Goal: Information Seeking & Learning: Learn about a topic

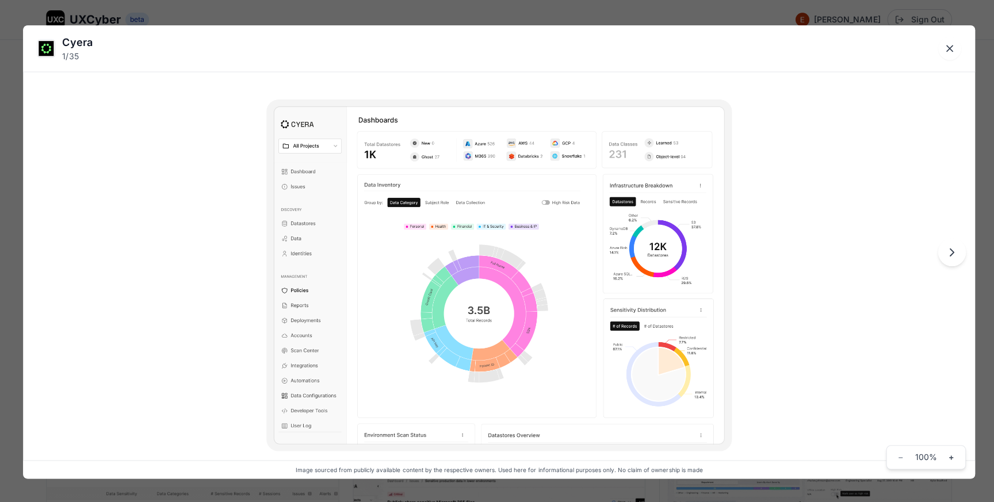
click at [468, 14] on div "Cyera 1 / 35 Image sourced from publicly available content by the respective ow…" at bounding box center [497, 251] width 994 height 502
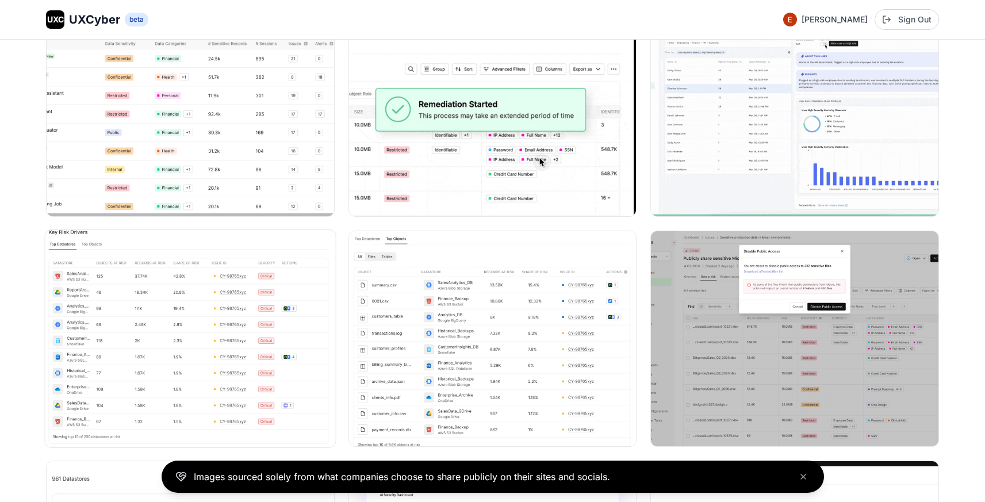
click at [201, 326] on img at bounding box center [190, 338] width 290 height 217
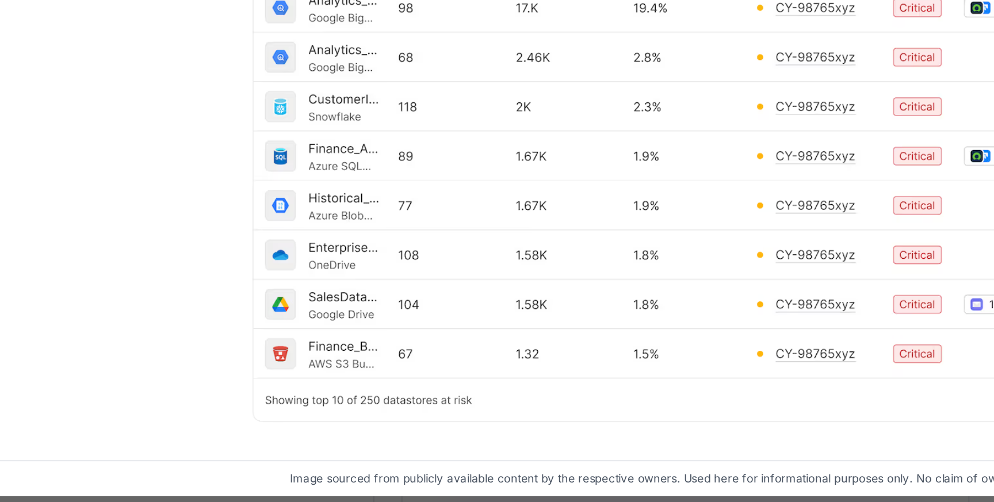
scroll to position [447, 0]
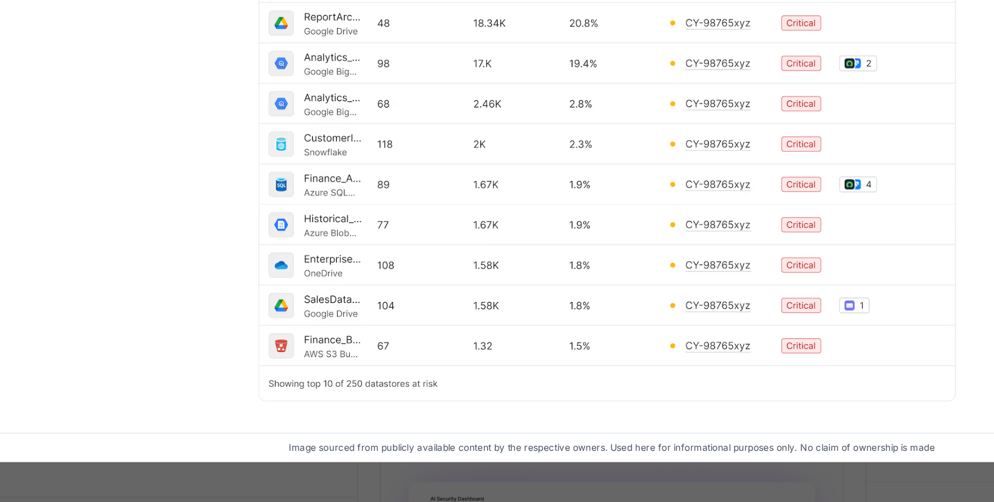
click at [291, 484] on div "Cyera 7 / 35 Image sourced from publicly available content by the respective ow…" at bounding box center [497, 251] width 994 height 502
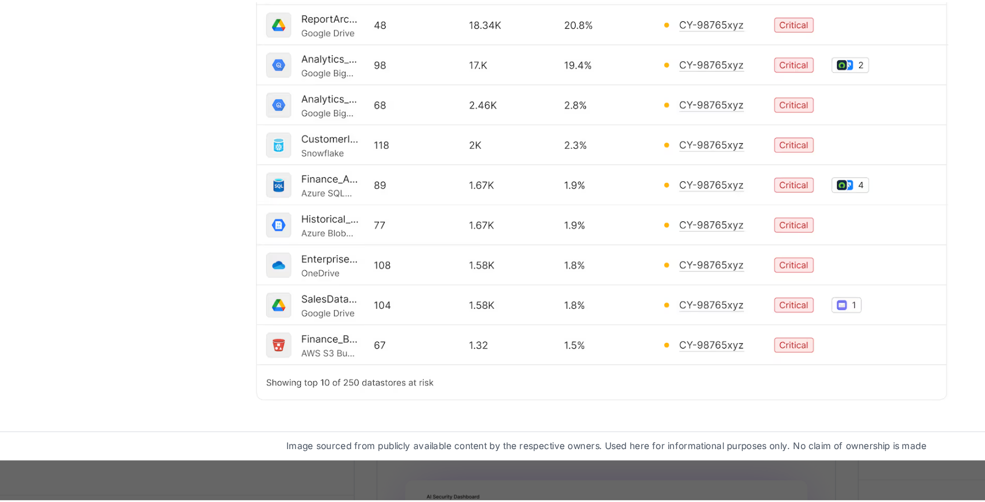
scroll to position [446, 0]
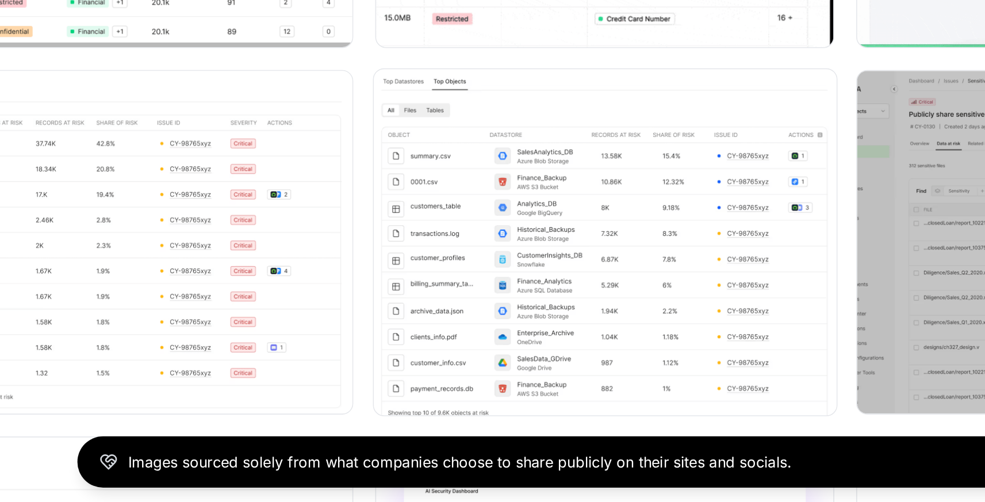
click at [397, 328] on img at bounding box center [492, 338] width 290 height 217
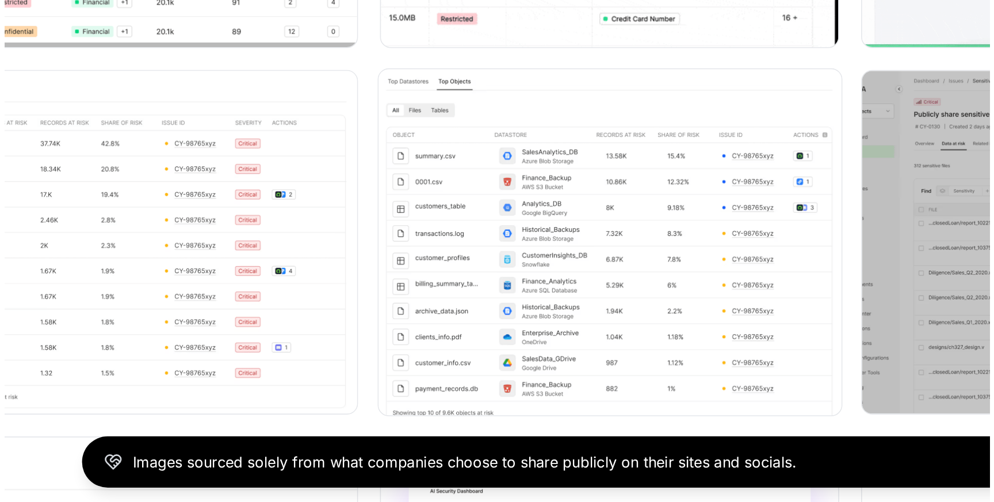
scroll to position [447, 0]
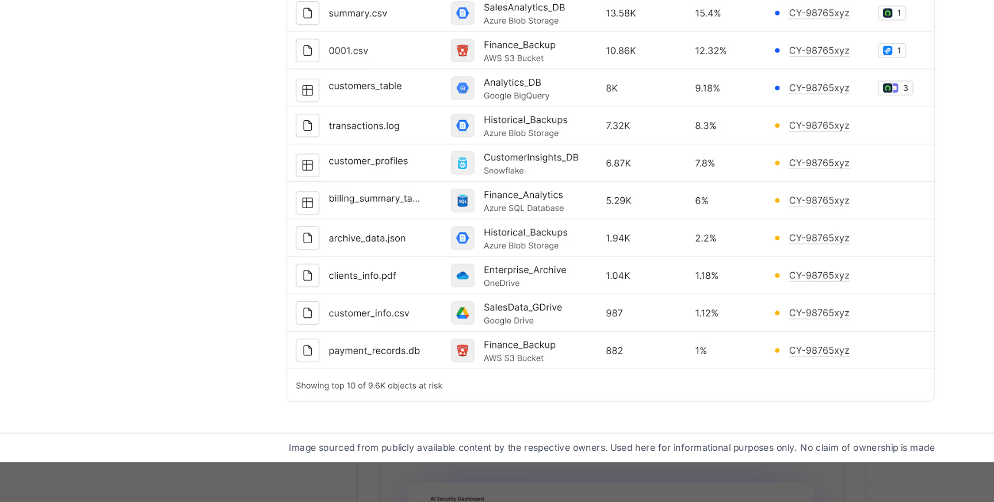
click at [462, 491] on div "Cyera 8 / 35 Image sourced from publicly available content by the respective ow…" at bounding box center [497, 251] width 994 height 502
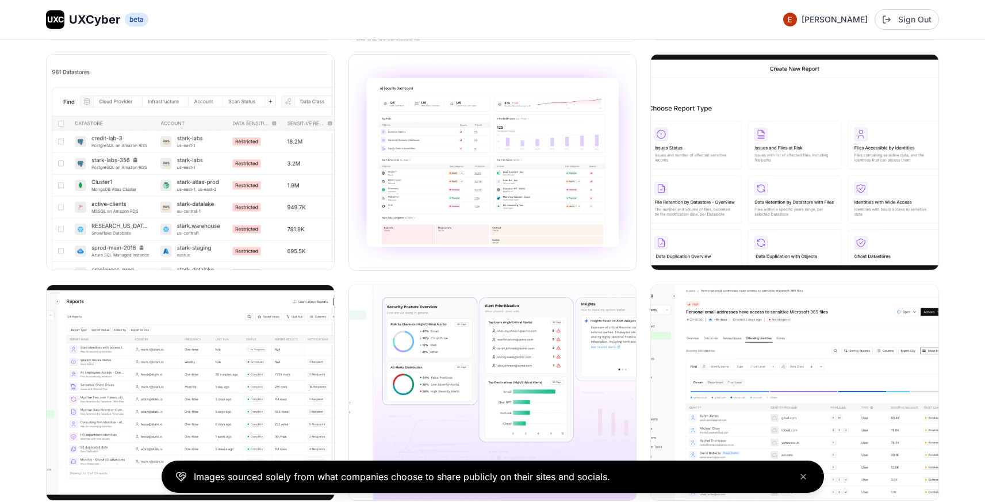
scroll to position [853, 0]
click at [166, 196] on img at bounding box center [190, 161] width 290 height 217
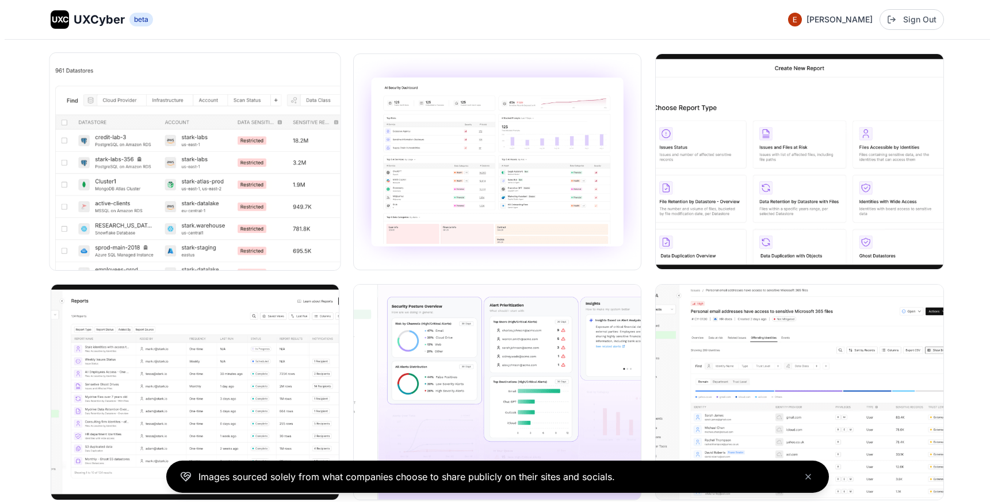
scroll to position [857, 0]
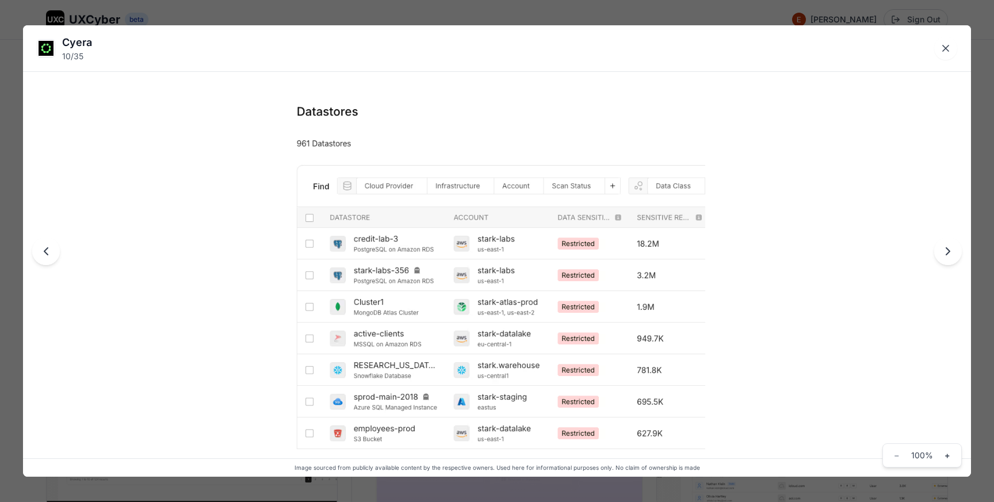
click at [509, 21] on div "Cyera 10 / 35 Image sourced from publicly available content by the respective o…" at bounding box center [497, 251] width 994 height 502
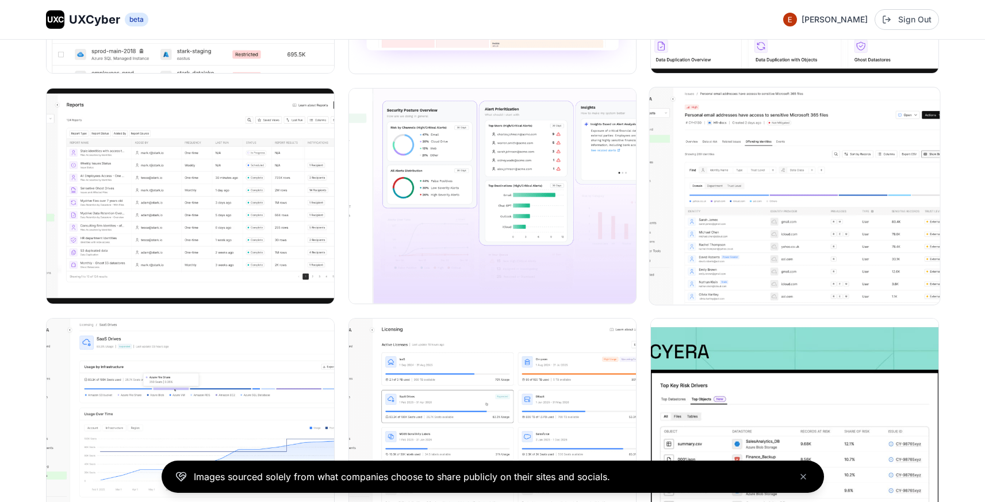
click at [726, 196] on img at bounding box center [795, 195] width 290 height 217
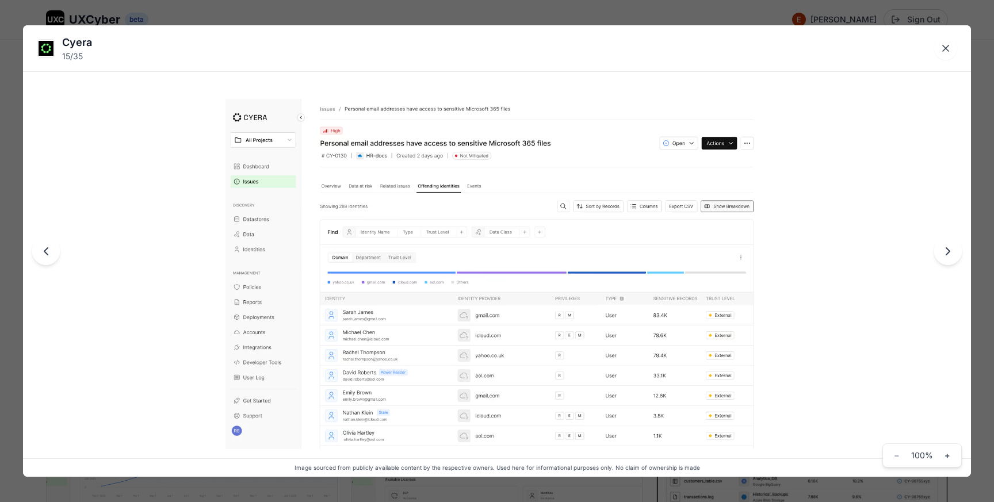
click at [571, 12] on div "Cyera 15 / 35 Image sourced from publicly available content by the respective o…" at bounding box center [497, 251] width 994 height 502
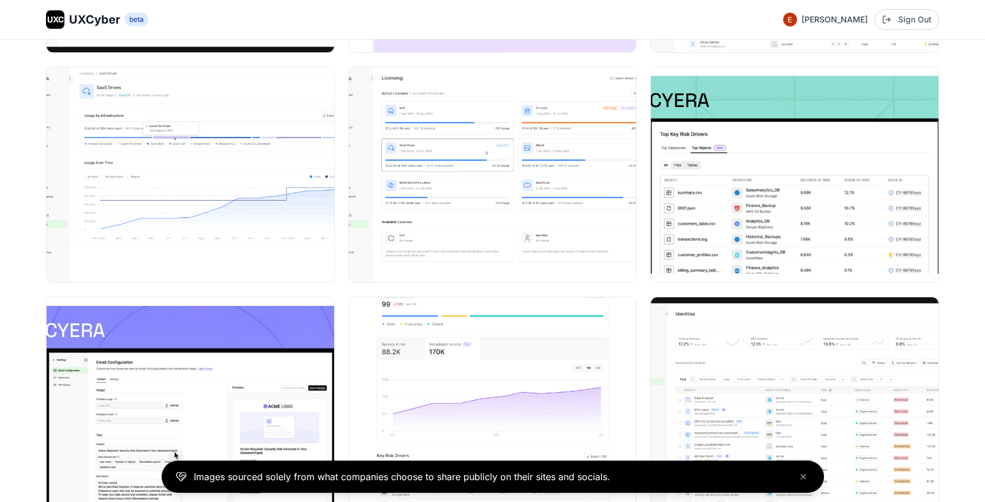
scroll to position [1301, 0]
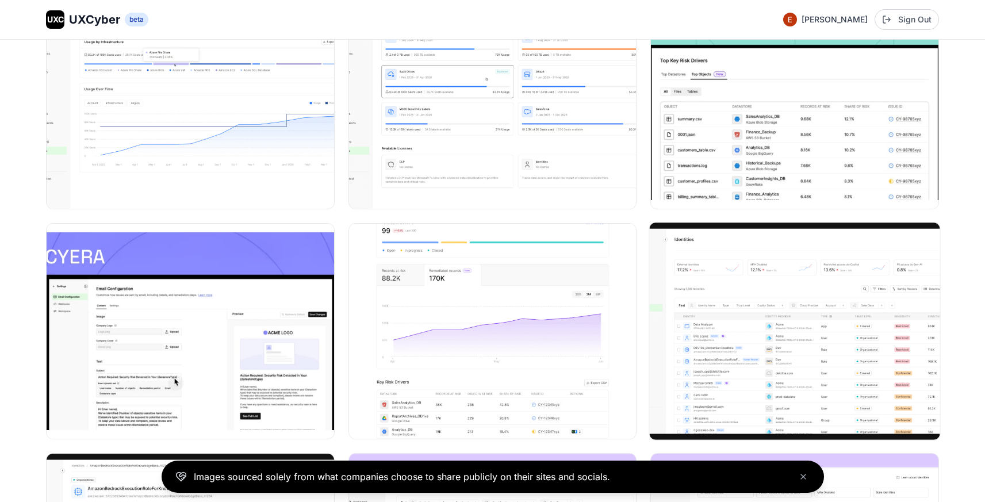
click at [694, 410] on img at bounding box center [795, 331] width 290 height 217
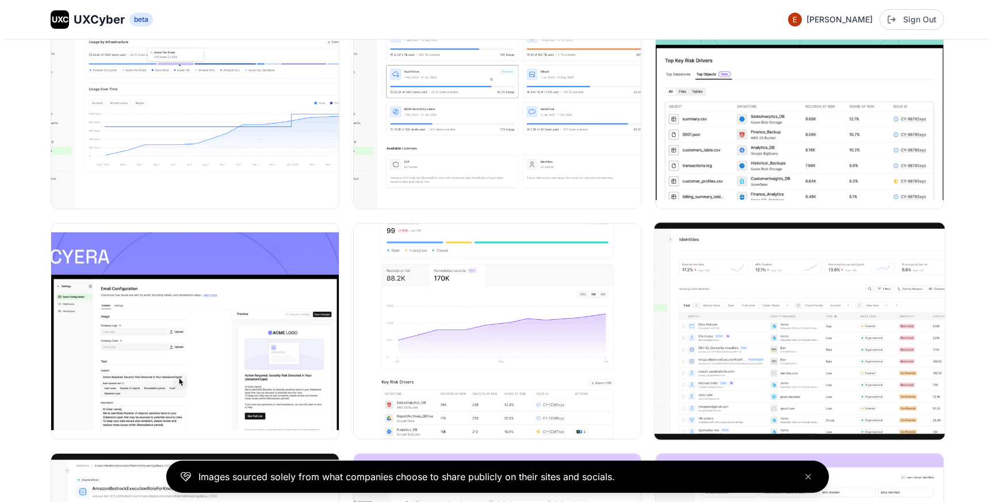
scroll to position [1385, 0]
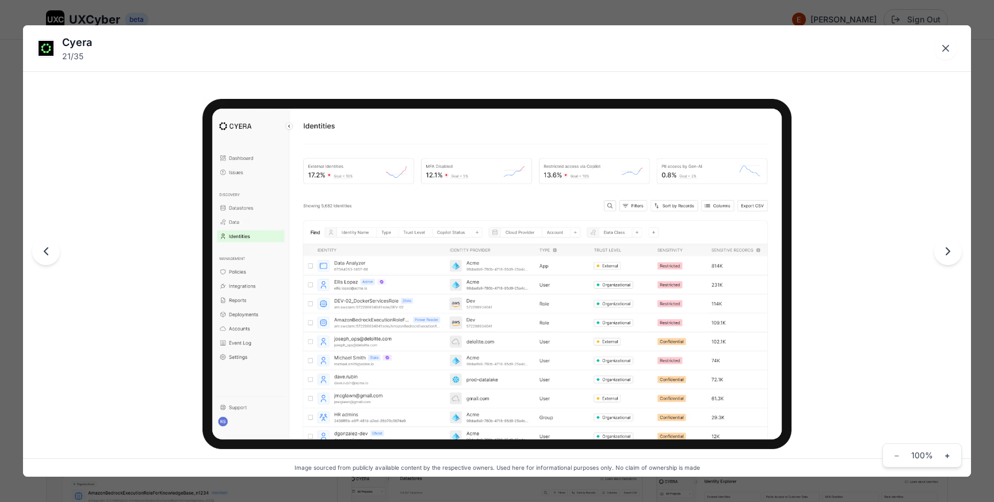
click at [596, 367] on img at bounding box center [496, 274] width 589 height 351
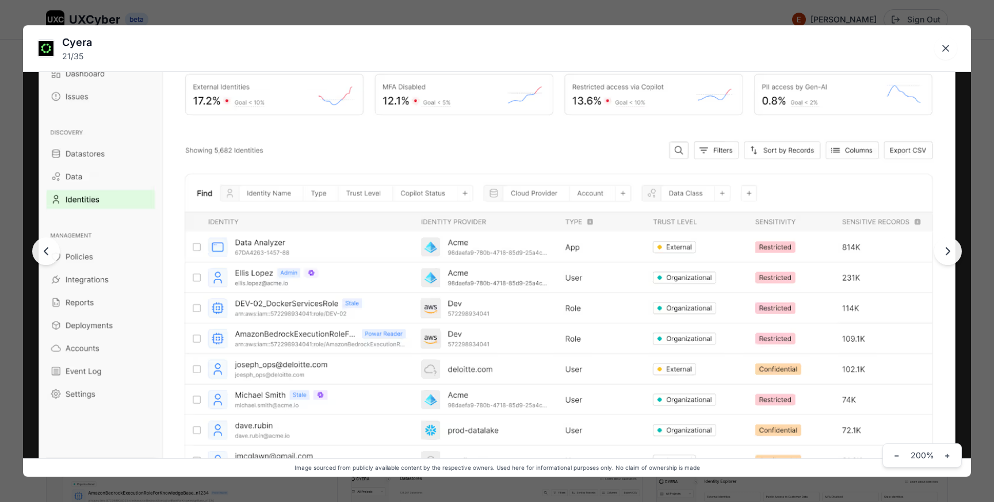
click at [650, 351] on img at bounding box center [497, 260] width 948 height 565
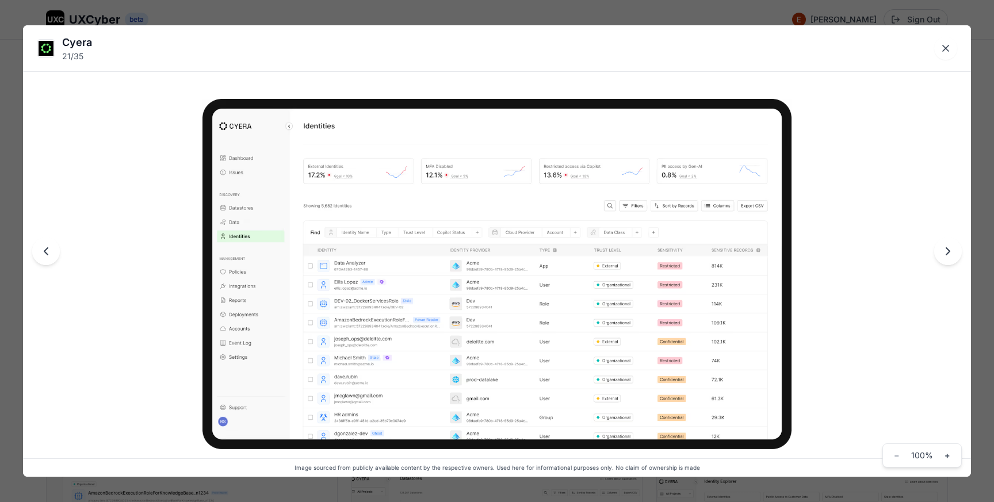
click at [420, 303] on img at bounding box center [496, 274] width 589 height 351
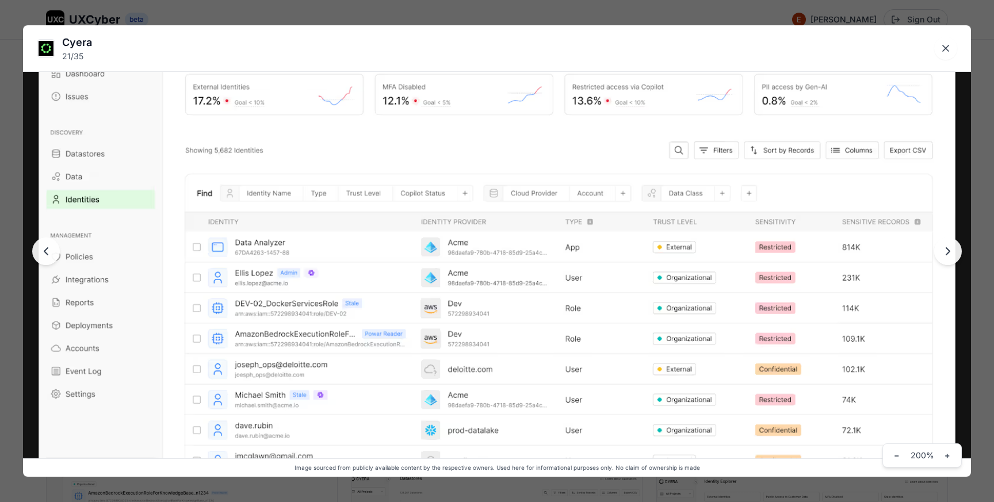
click at [420, 303] on img at bounding box center [497, 260] width 948 height 565
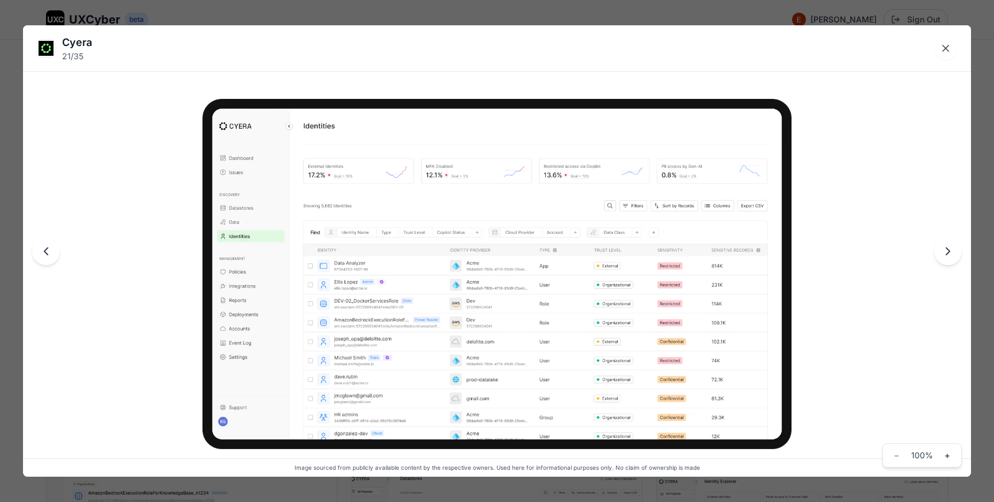
click at [462, 7] on div "Cyera 21 / 35 Image sourced from publicly available content by the respective o…" at bounding box center [497, 251] width 994 height 502
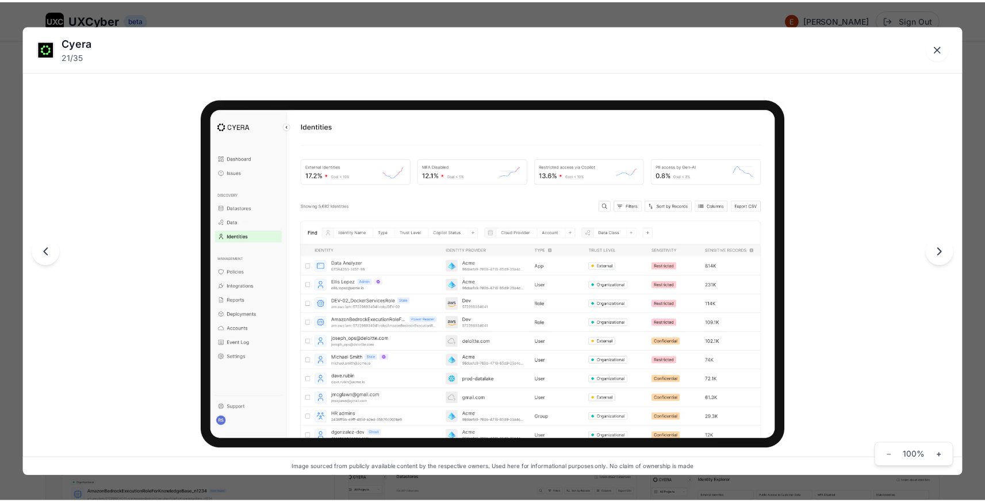
scroll to position [1374, 0]
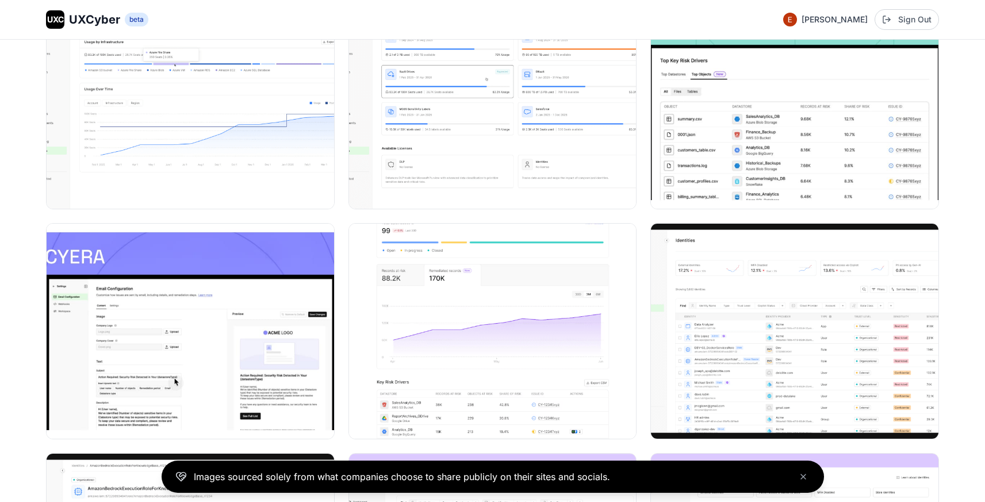
click at [480, 213] on div at bounding box center [492, 216] width 893 height 2748
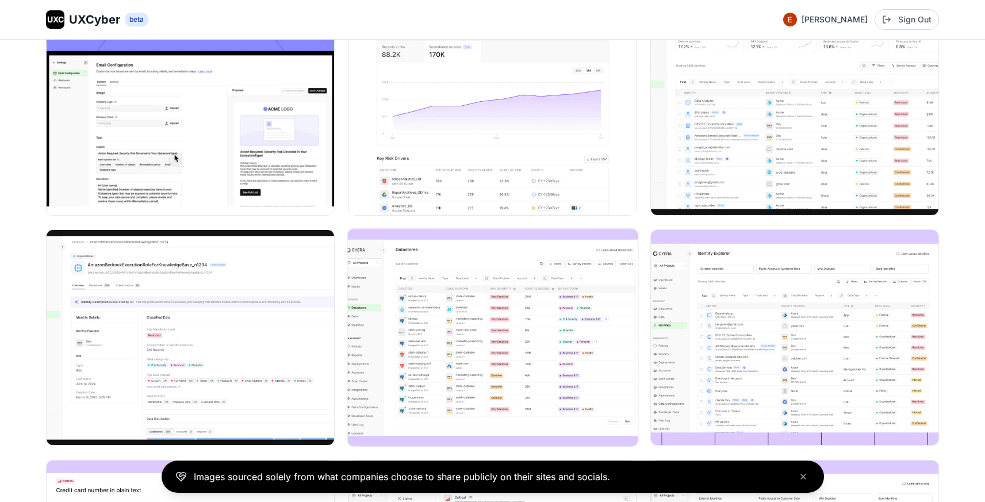
scroll to position [1601, 0]
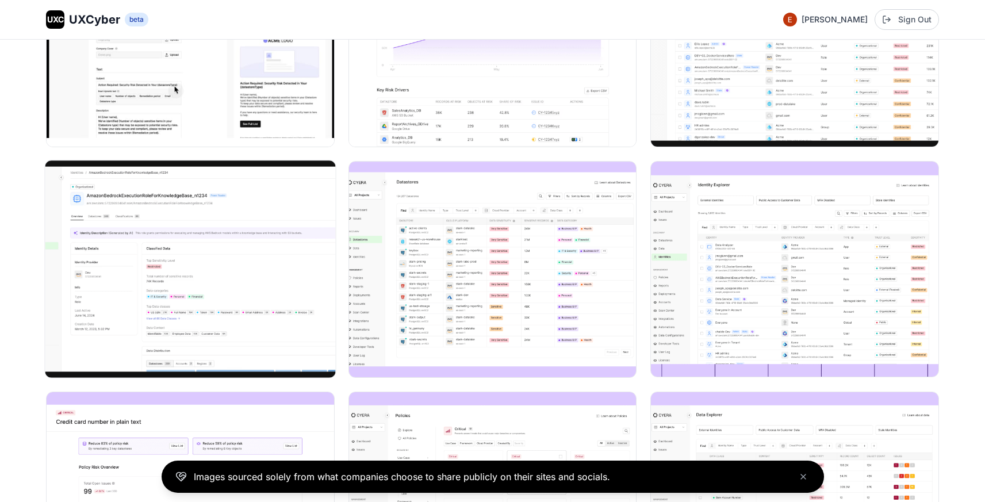
click at [241, 245] on img at bounding box center [190, 268] width 290 height 217
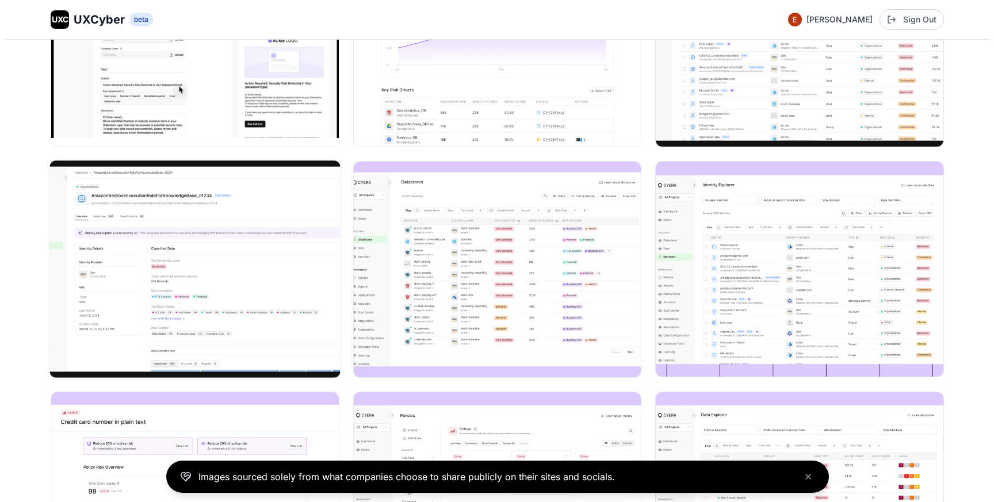
scroll to position [1679, 0]
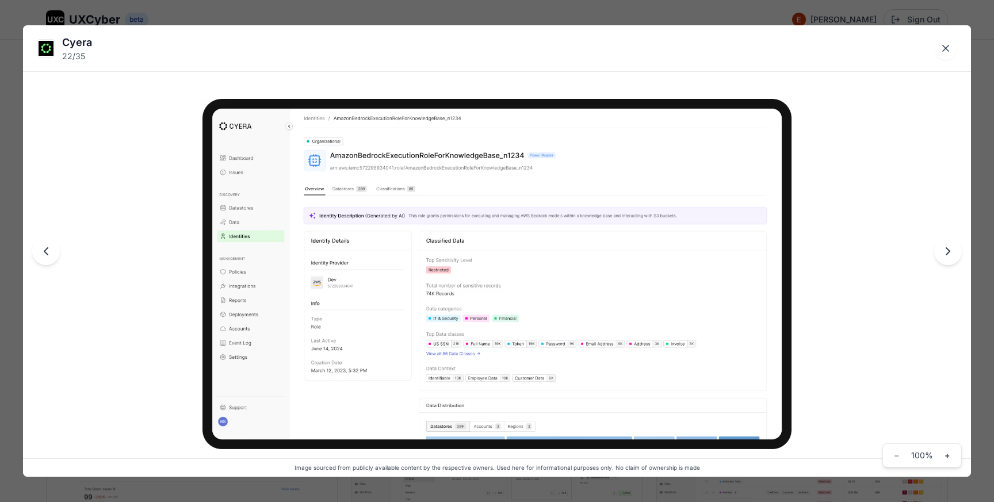
click at [461, 16] on div "Cyera 22 / 35 Image sourced from publicly available content by the respective o…" at bounding box center [497, 251] width 994 height 502
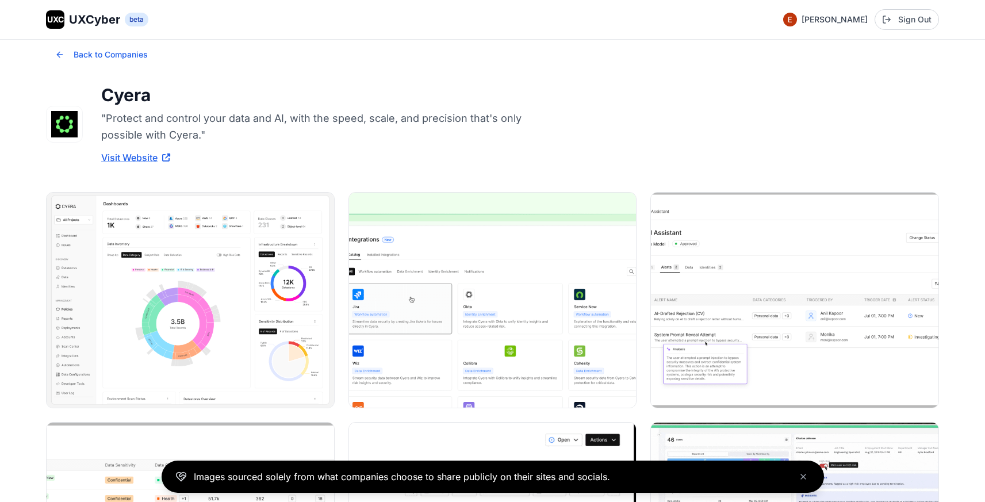
scroll to position [0, 0]
